Goal: Information Seeking & Learning: Learn about a topic

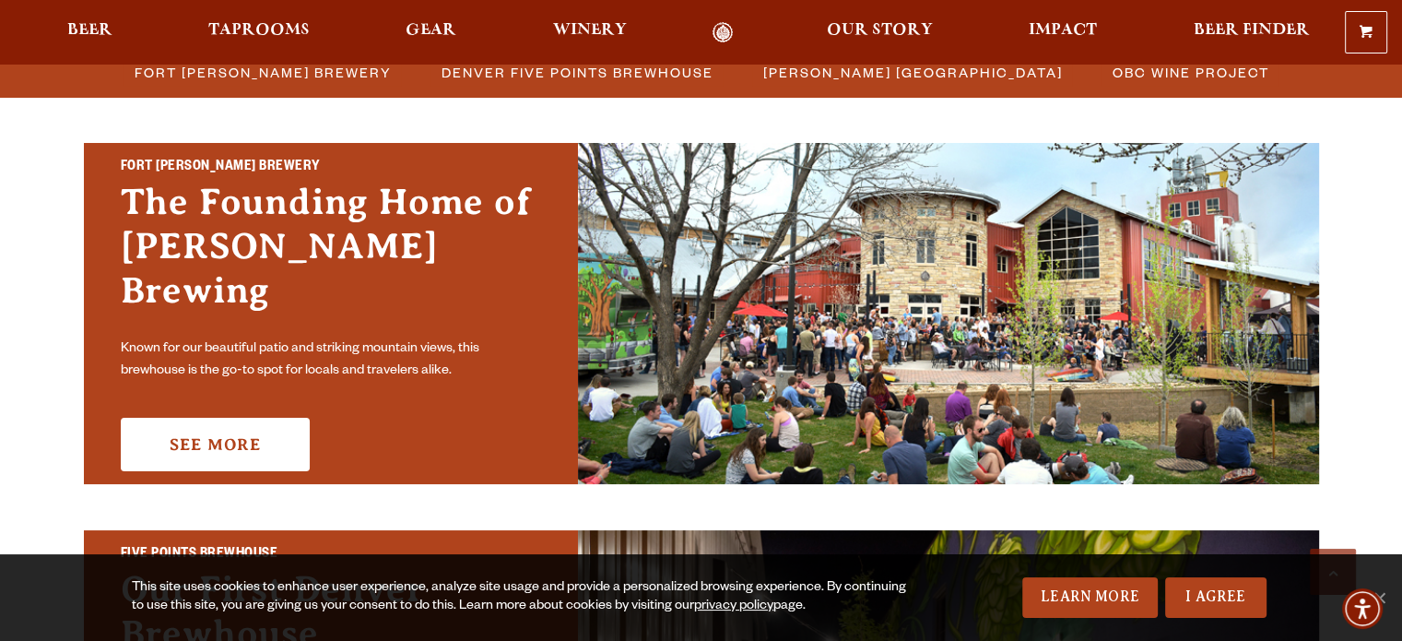
scroll to position [461, 0]
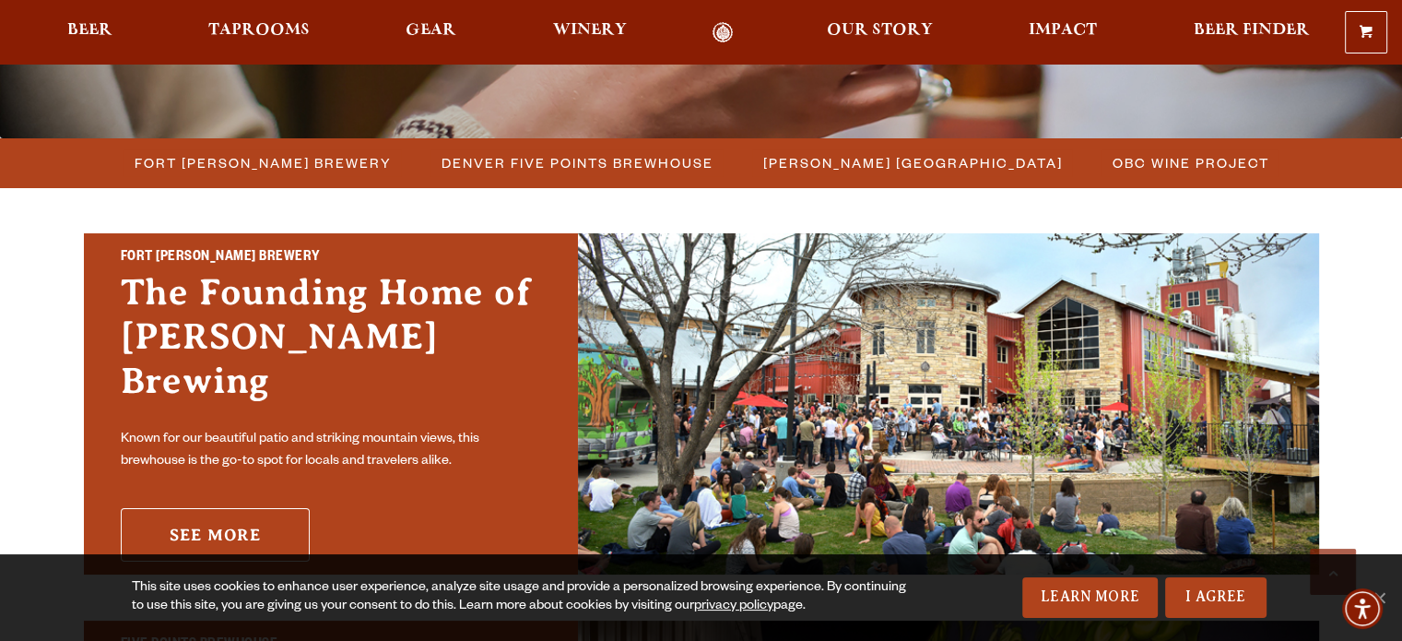
click at [229, 512] on link "See More" at bounding box center [215, 534] width 189 height 53
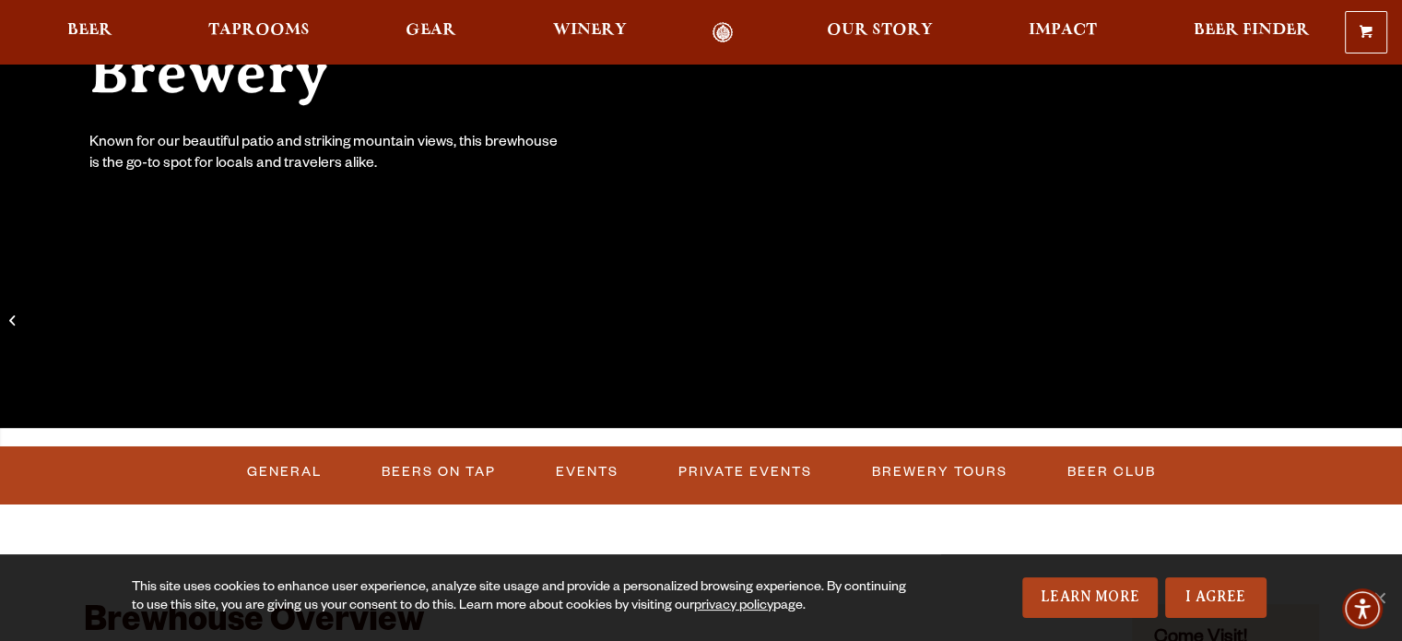
scroll to position [369, 0]
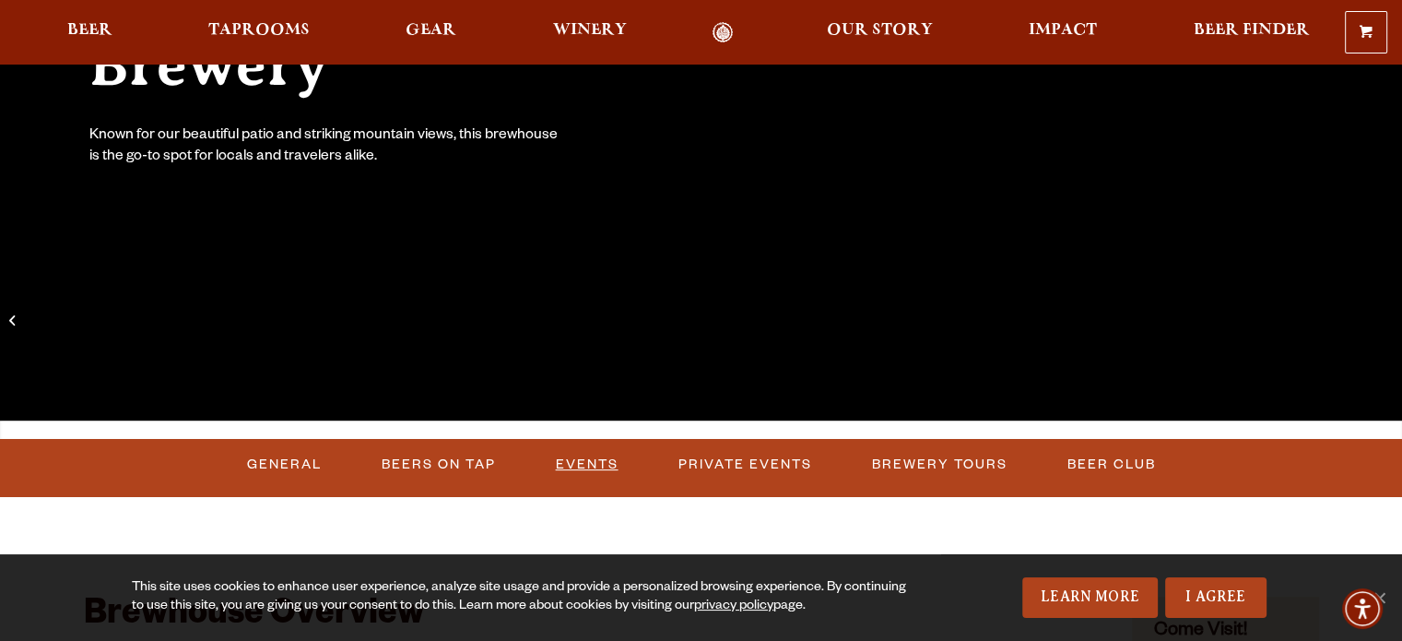
click at [579, 454] on link "Events" at bounding box center [586, 464] width 77 height 42
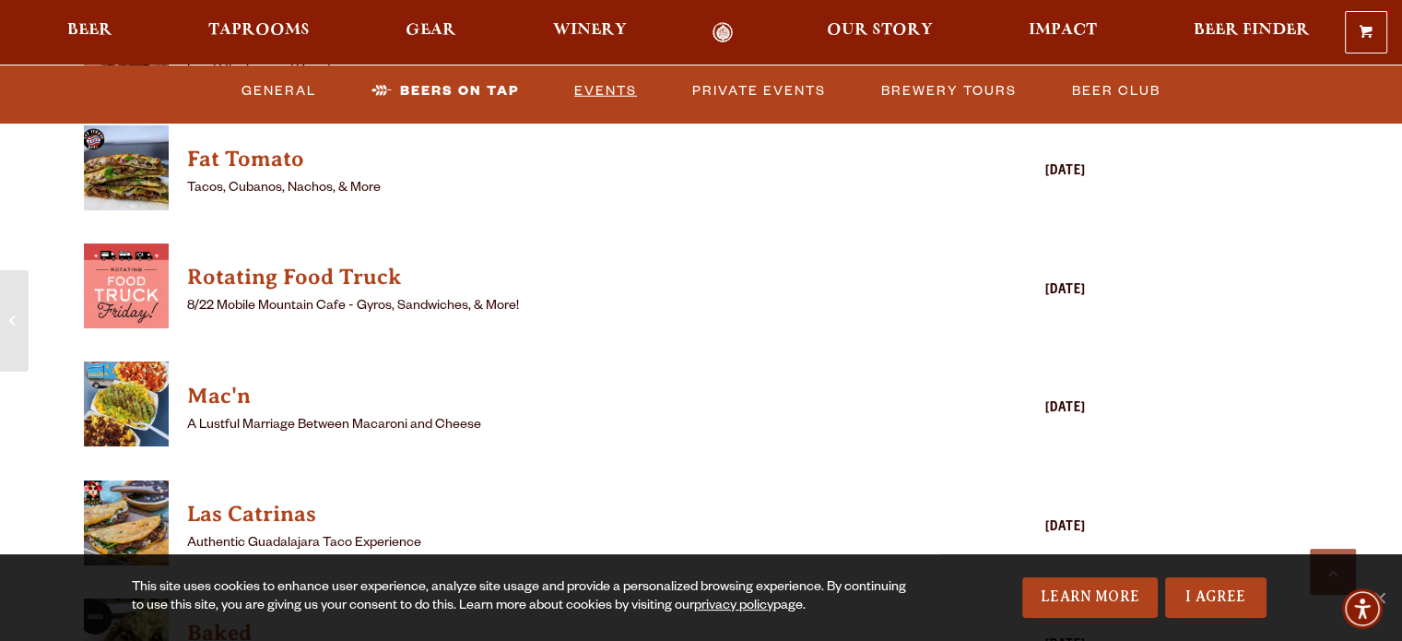
scroll to position [5002, 0]
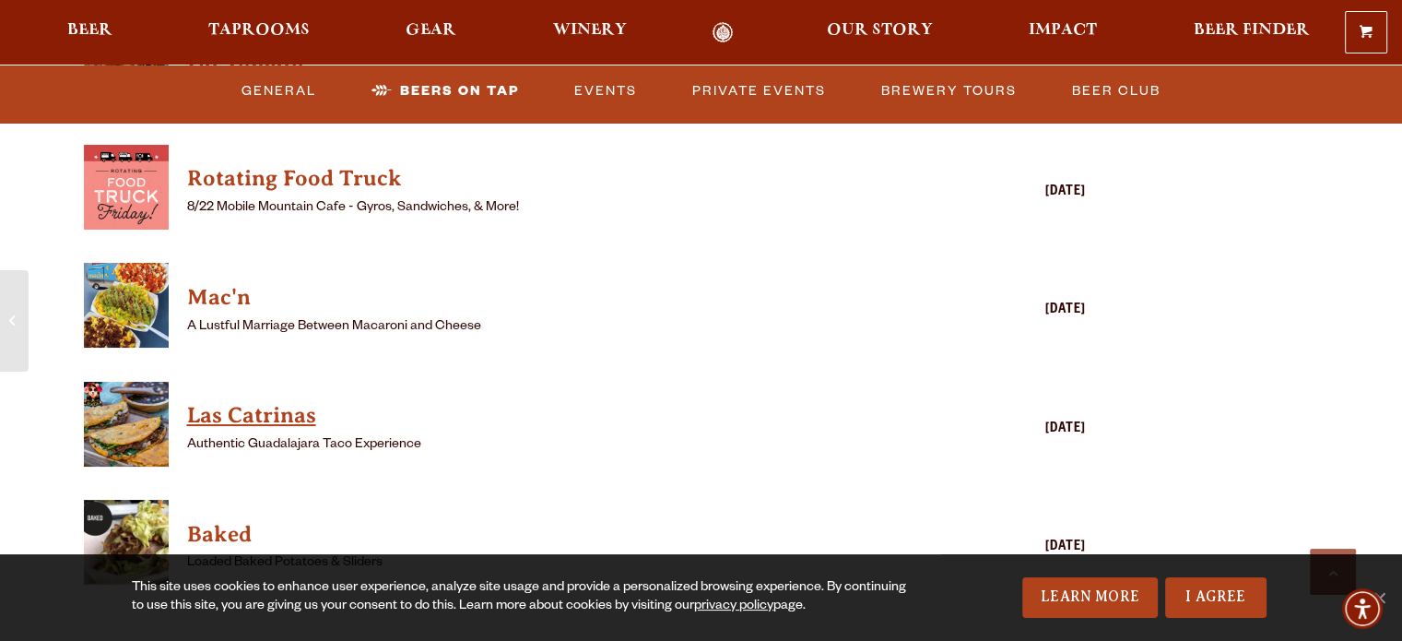
click at [279, 401] on h4 "Las Catrinas" at bounding box center [558, 415] width 743 height 29
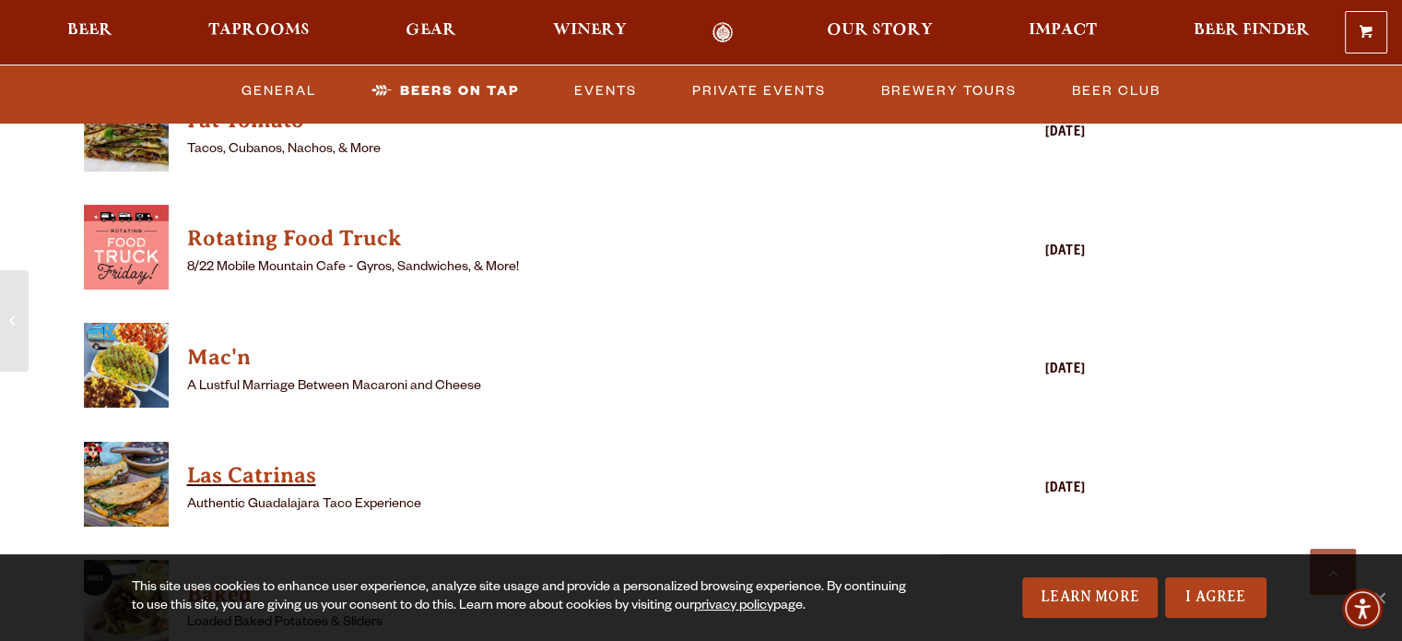
scroll to position [4910, 0]
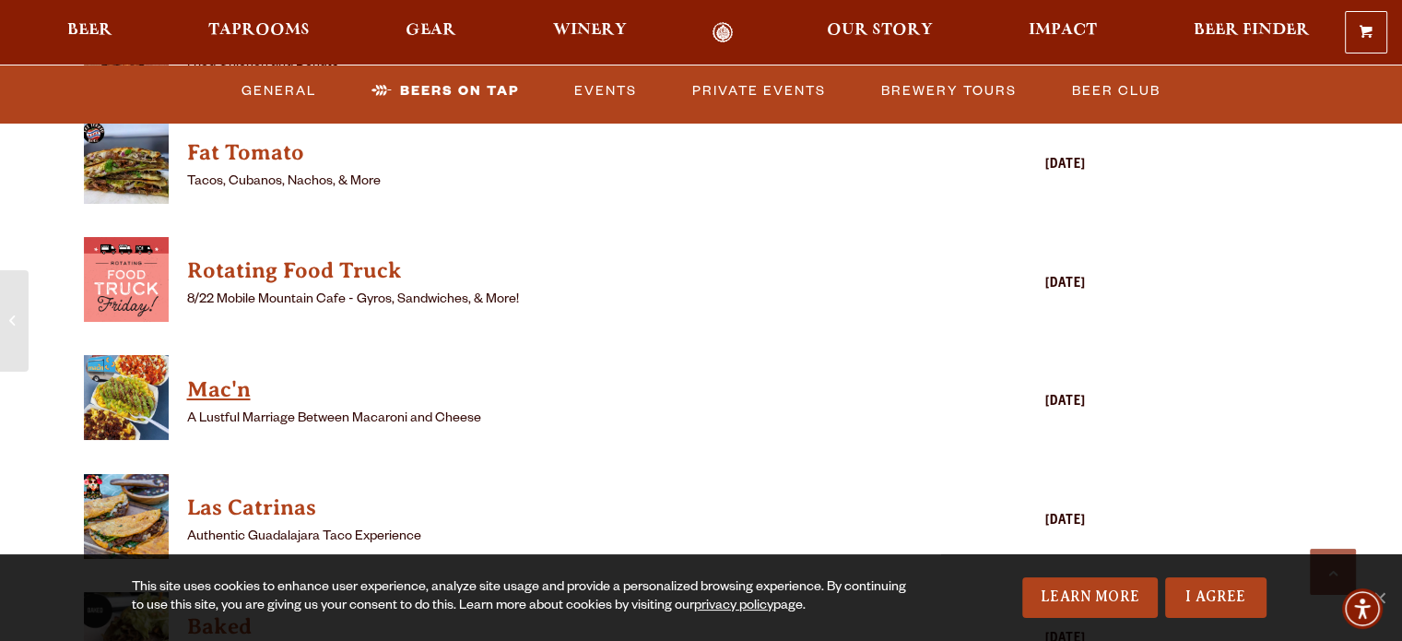
click at [231, 375] on h4 "Mac'n" at bounding box center [558, 389] width 743 height 29
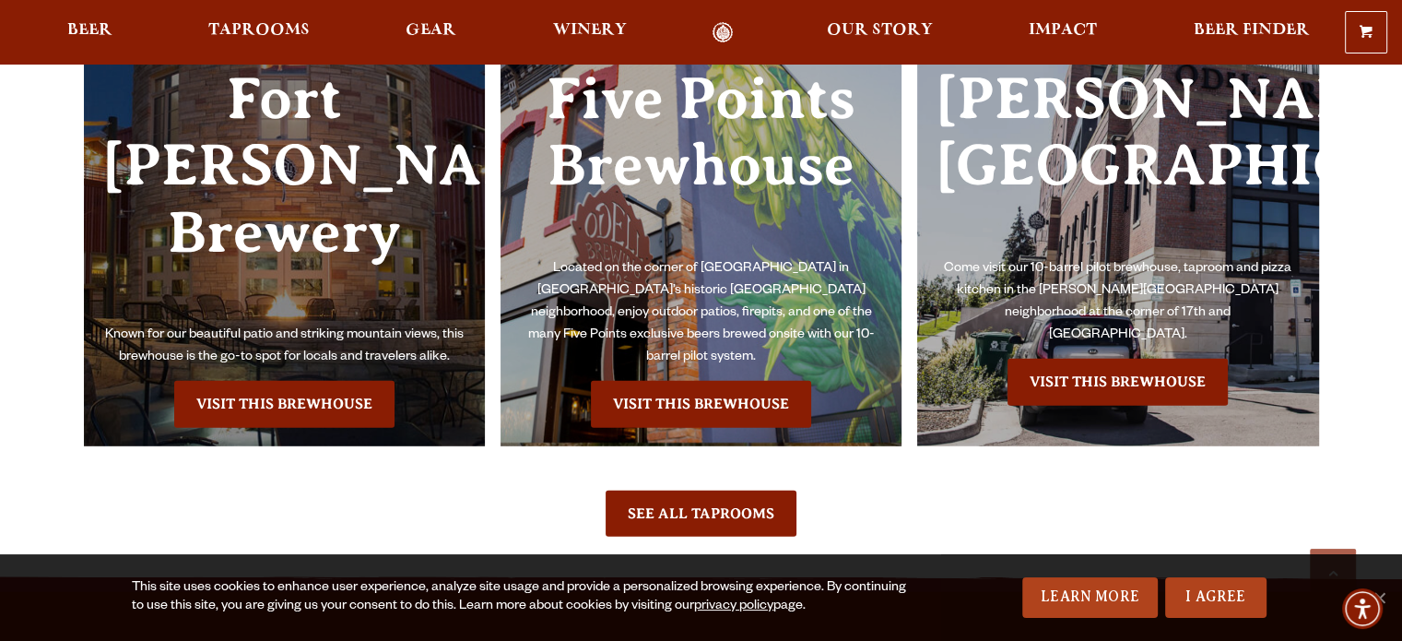
scroll to position [11982, 0]
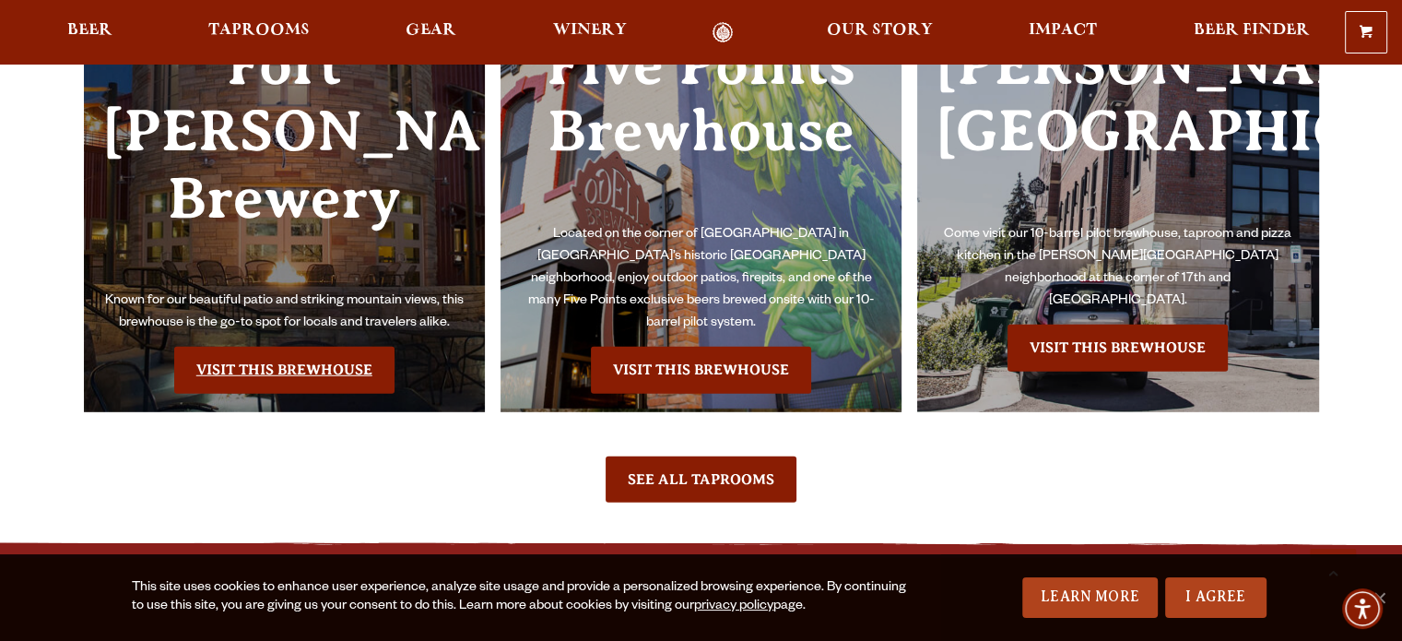
click at [265, 363] on link "Visit this Brewhouse" at bounding box center [284, 370] width 220 height 46
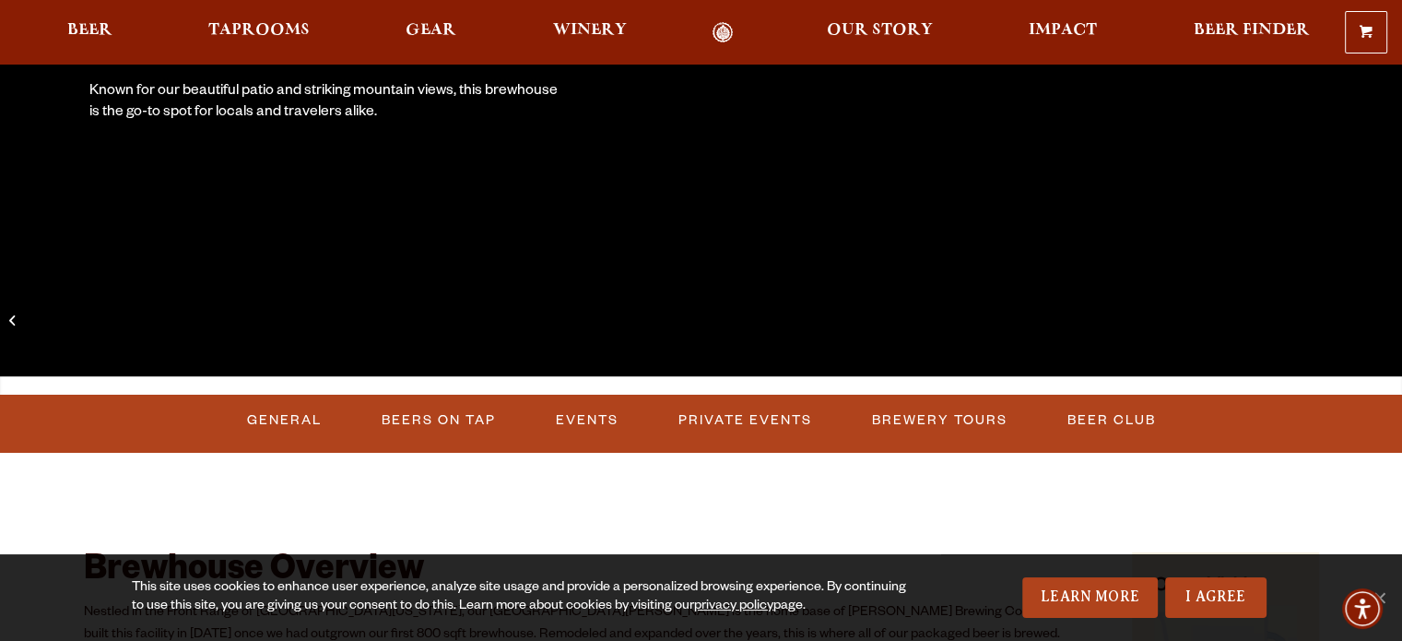
scroll to position [461, 0]
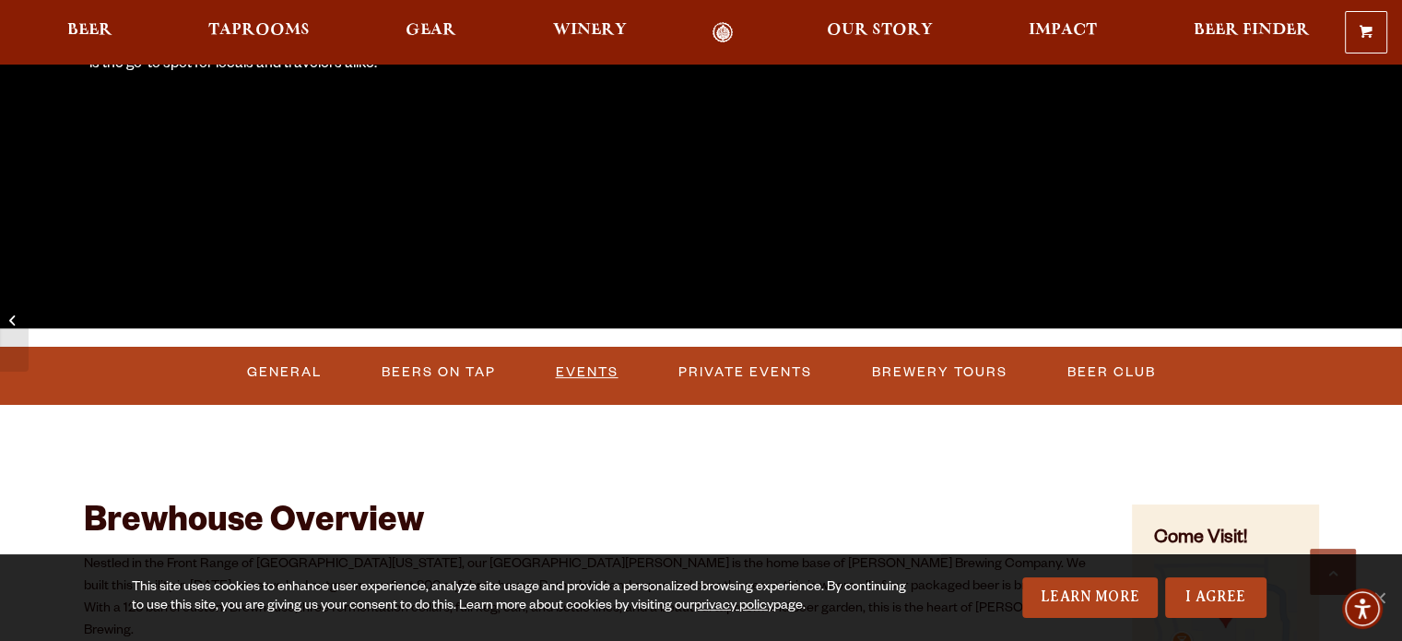
click at [576, 367] on link "Events" at bounding box center [586, 372] width 77 height 42
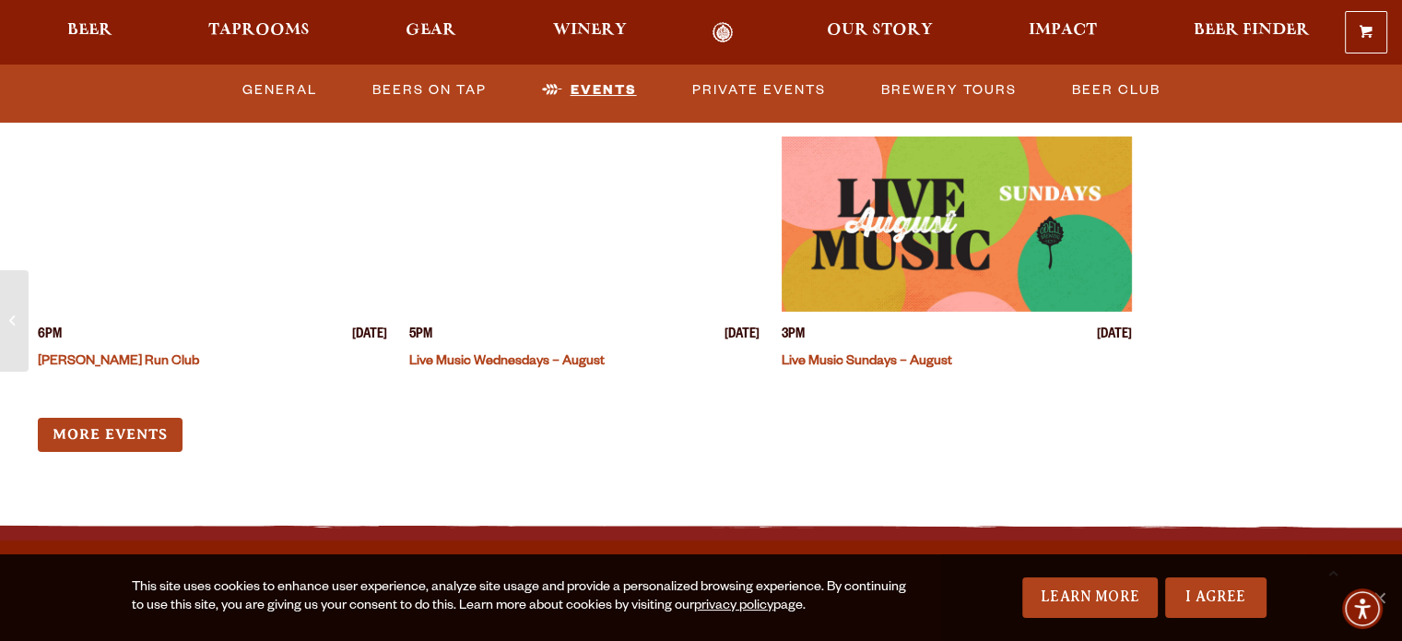
scroll to position [7122, 0]
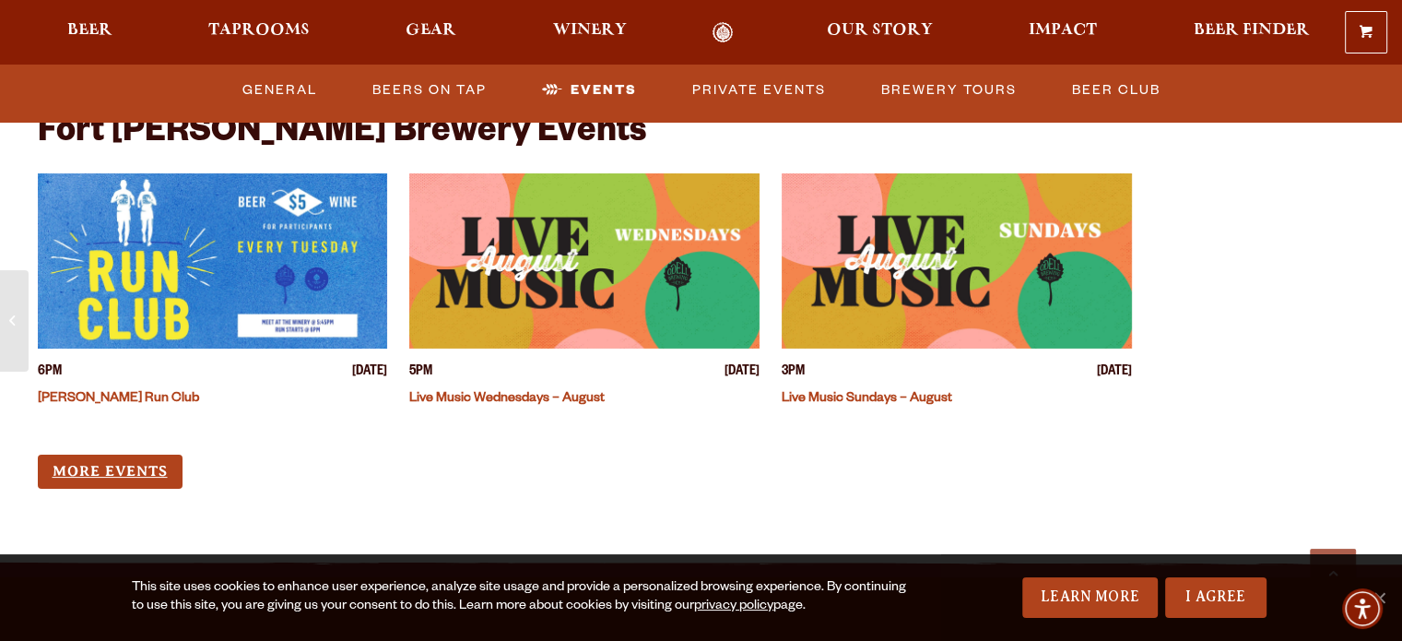
click at [125, 454] on link "More Events" at bounding box center [110, 471] width 145 height 34
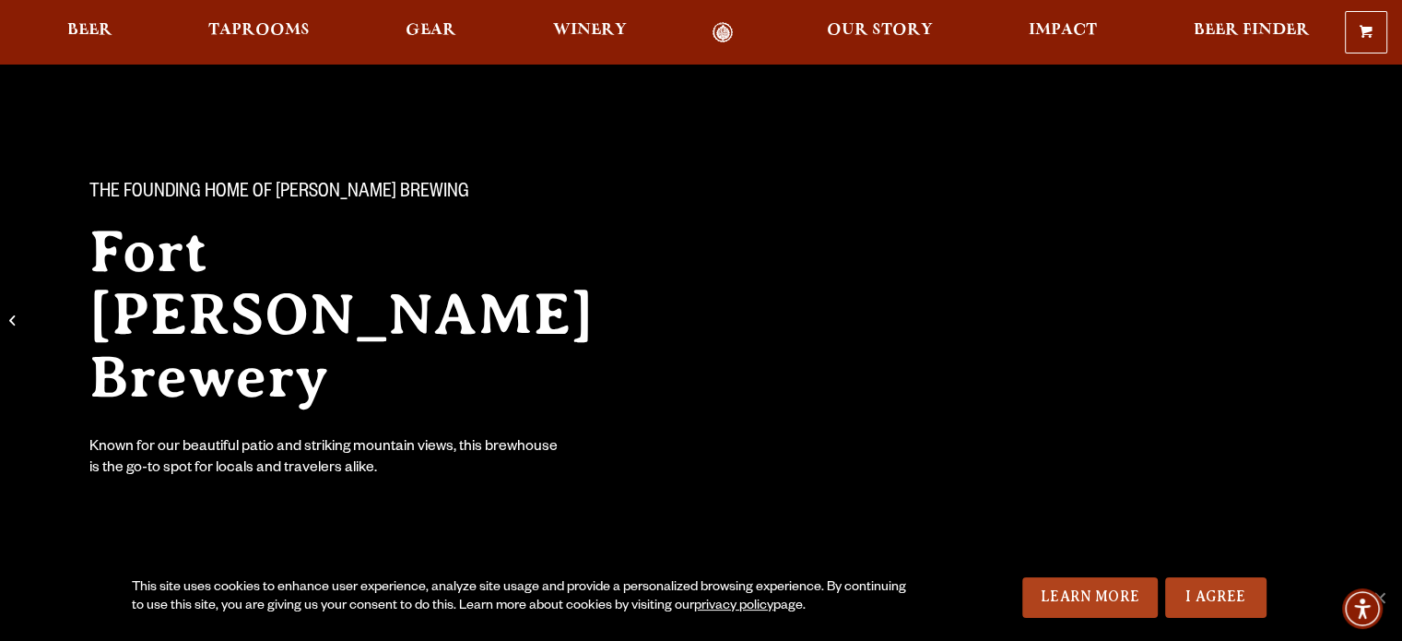
scroll to position [25, 0]
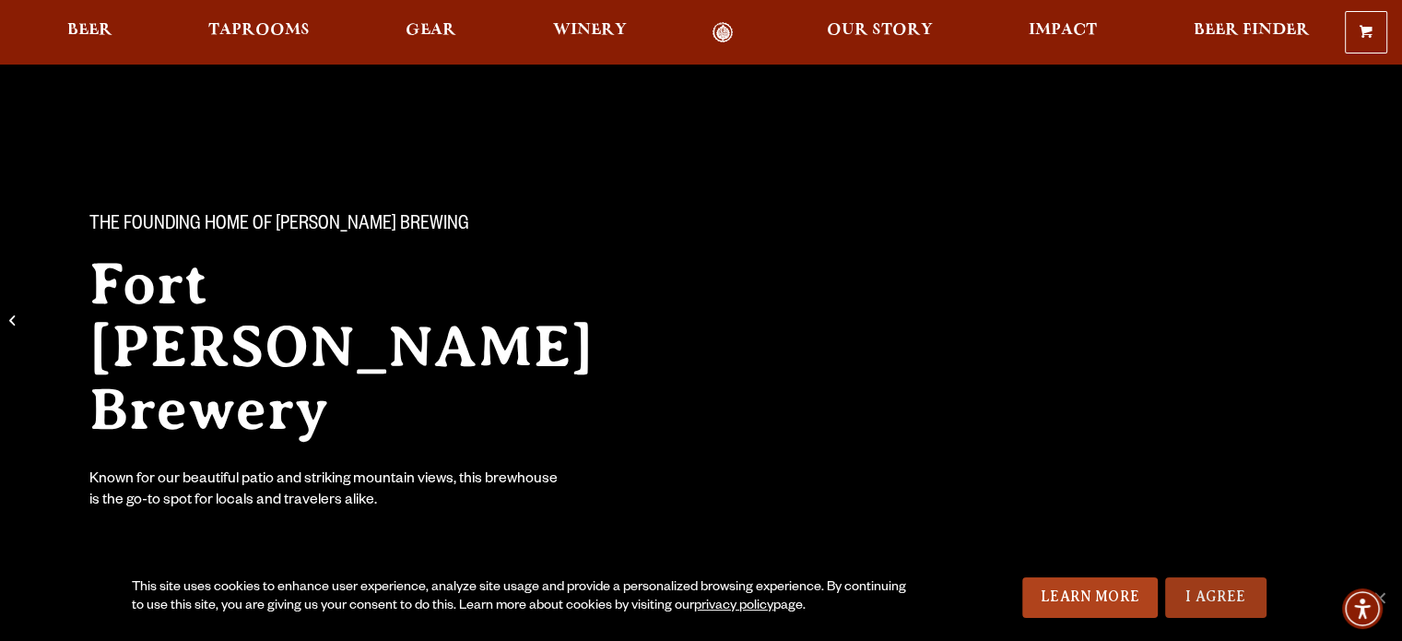
click at [1220, 588] on link "I Agree" at bounding box center [1215, 597] width 101 height 41
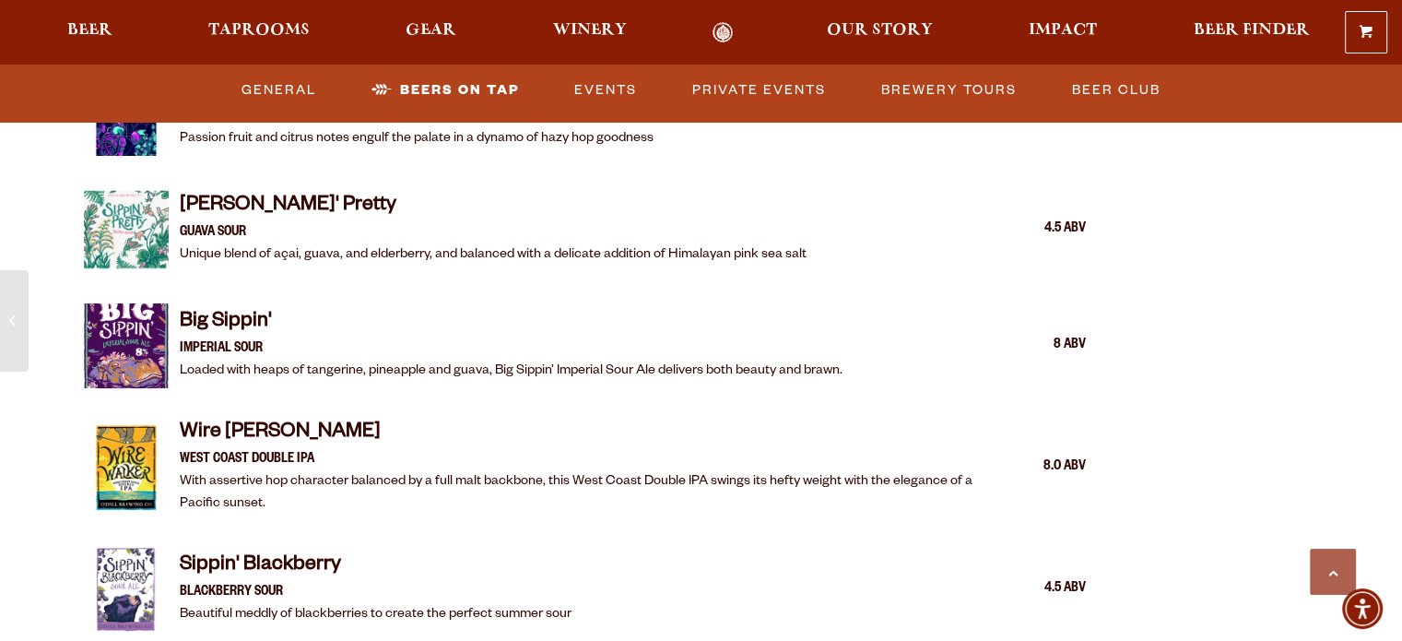
scroll to position [2882, 0]
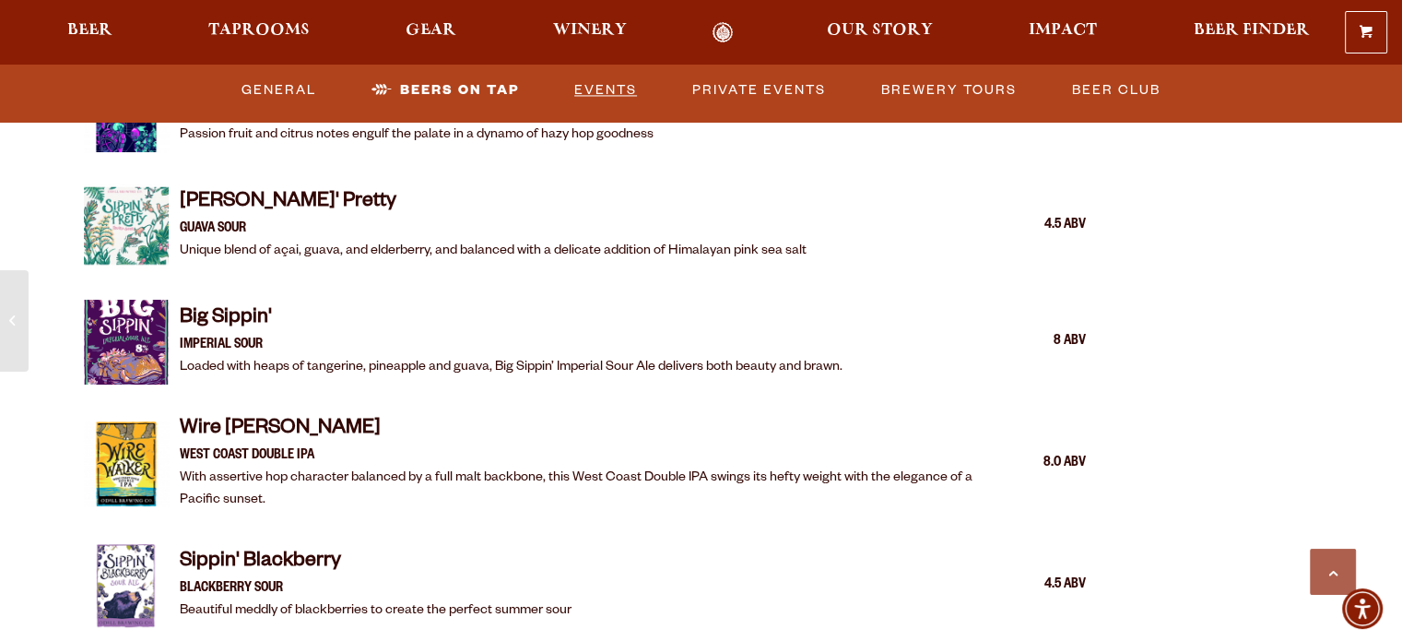
click at [618, 89] on link "Events" at bounding box center [605, 90] width 77 height 42
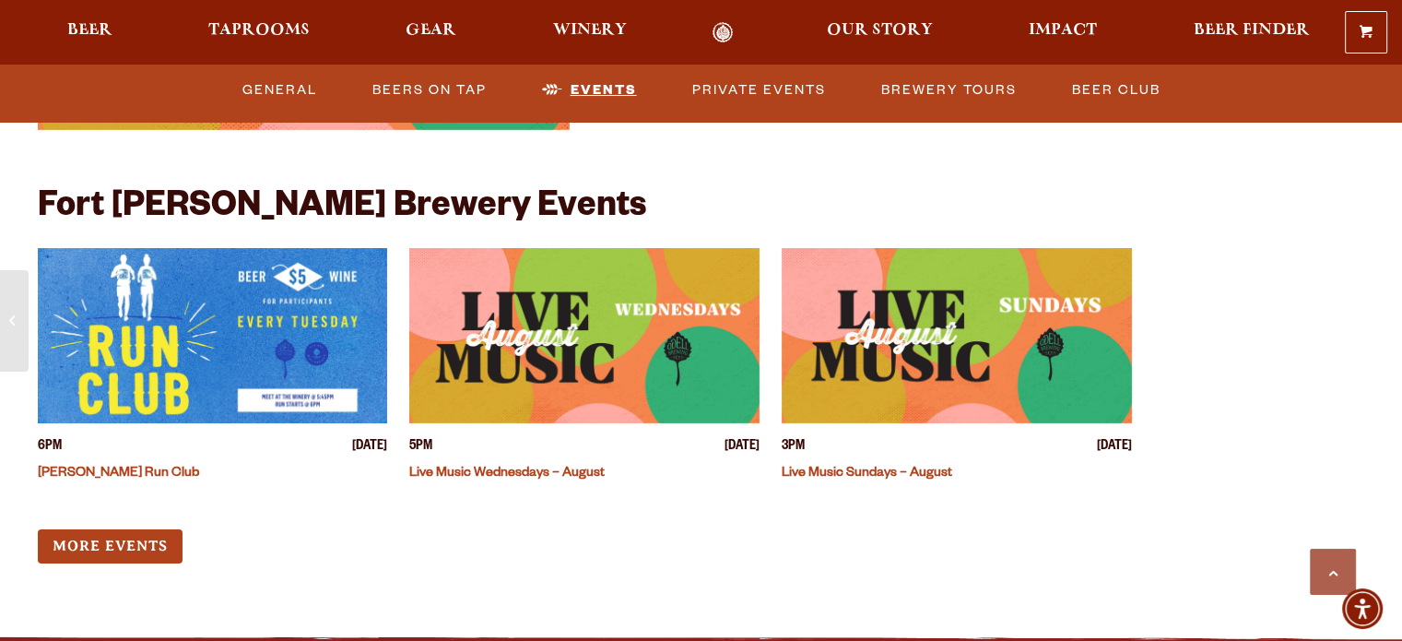
scroll to position [7030, 0]
